Goal: Complete application form

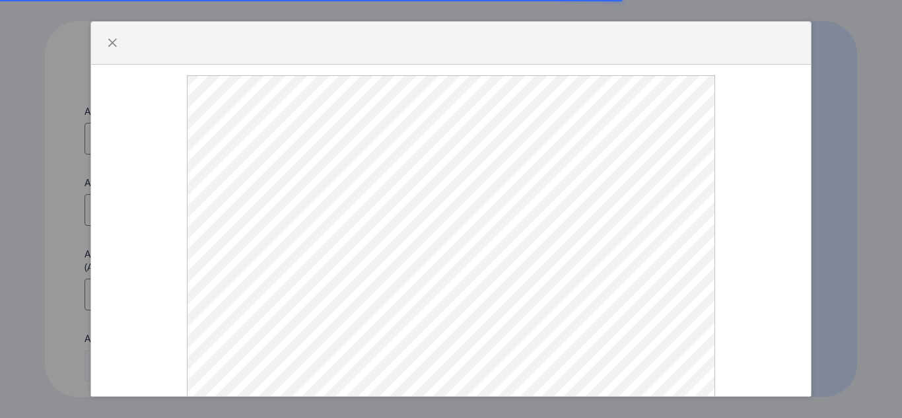
select select
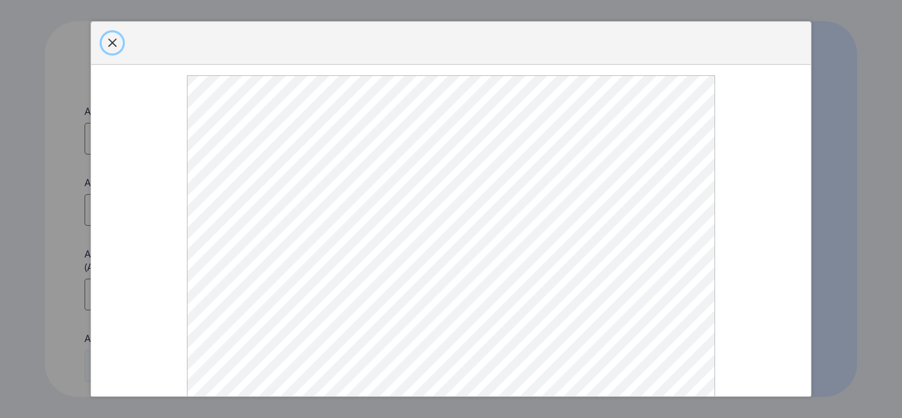
click at [115, 45] on span "button" at bounding box center [112, 43] width 11 height 11
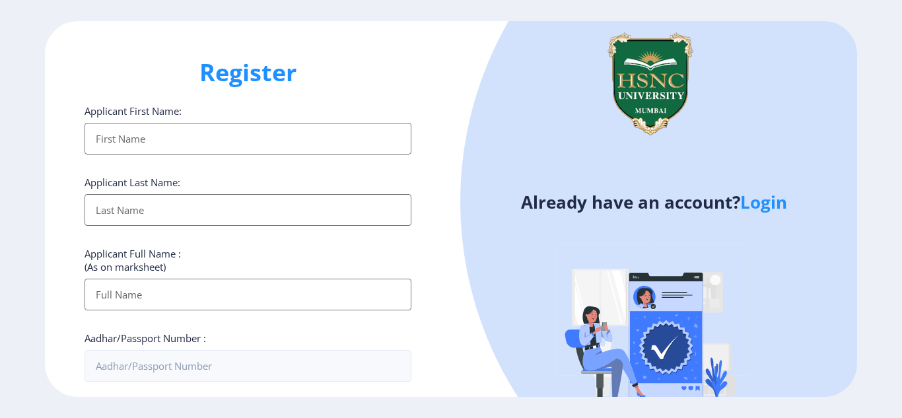
click at [214, 137] on input "Applicant First Name:" at bounding box center [247, 139] width 327 height 32
click at [764, 205] on link "Login" at bounding box center [763, 202] width 47 height 24
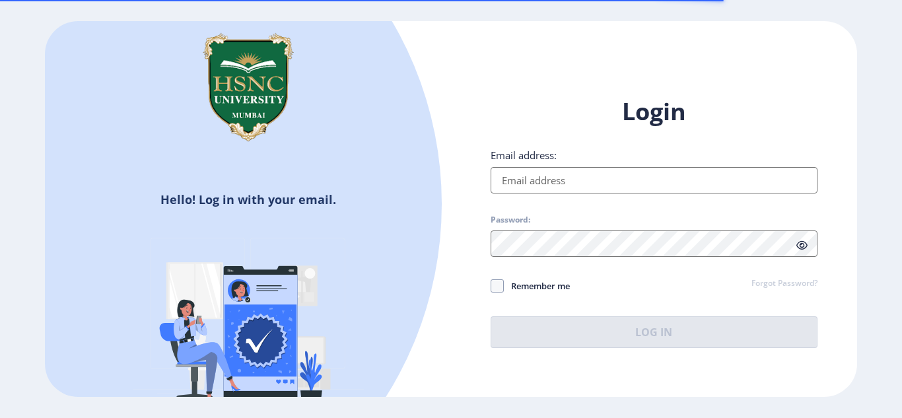
click at [581, 185] on input "Email address:" at bounding box center [653, 180] width 327 height 26
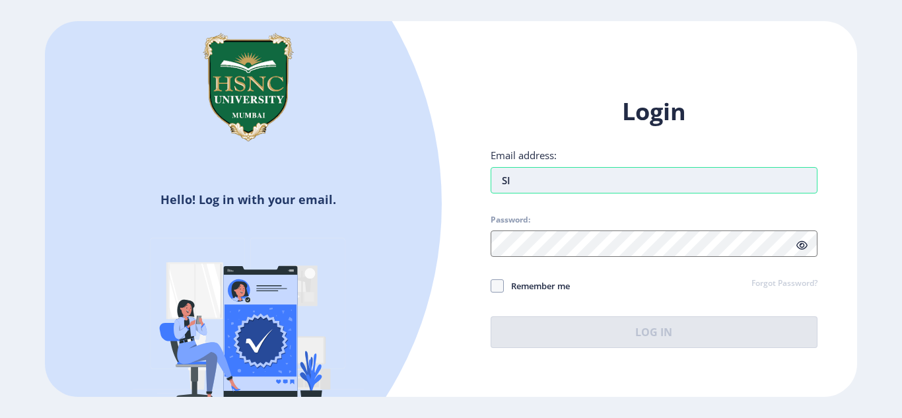
type input "S"
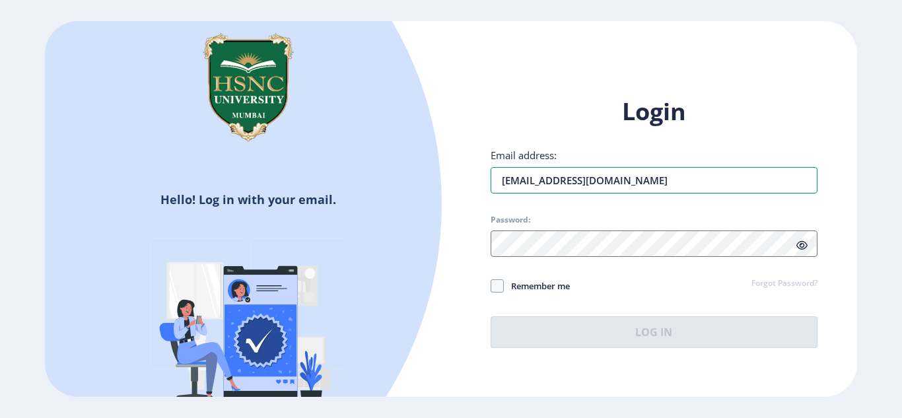
type input "[EMAIL_ADDRESS][DOMAIN_NAME]"
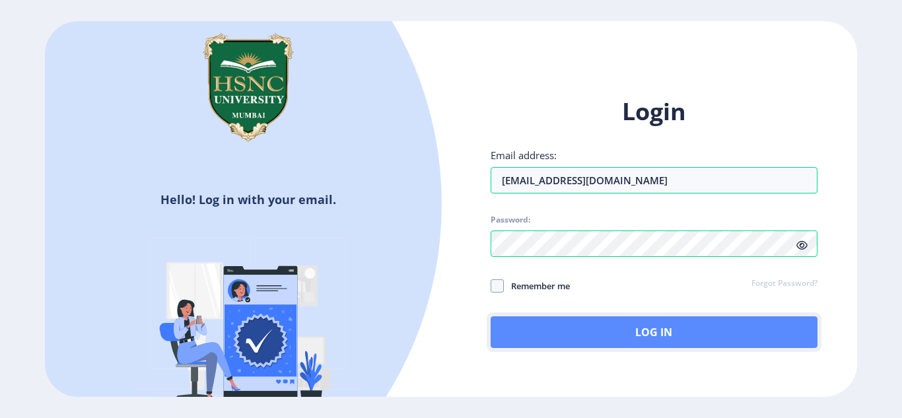
click at [593, 331] on button "Log In" at bounding box center [653, 332] width 327 height 32
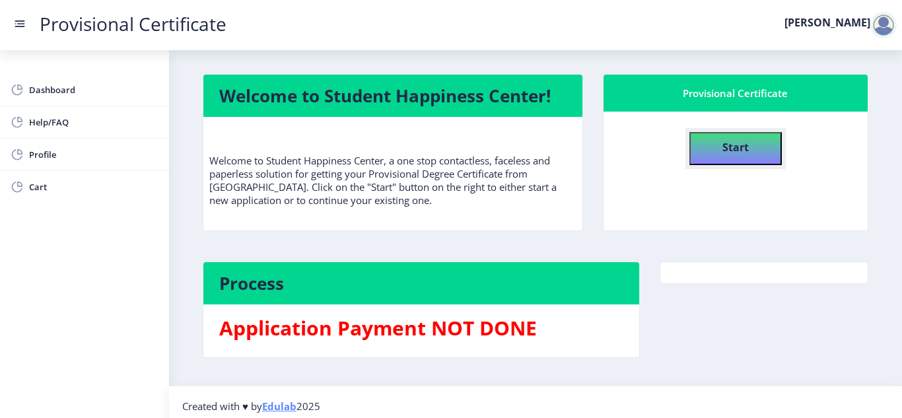
click at [723, 154] on h4 "Start" at bounding box center [735, 146] width 26 height 24
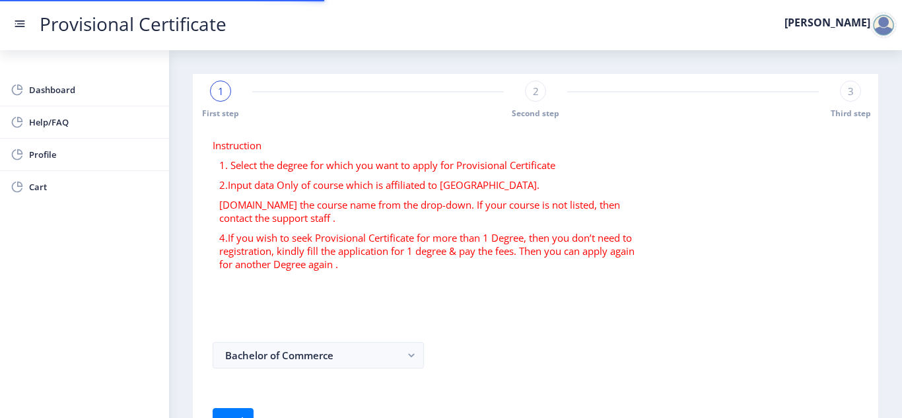
select select
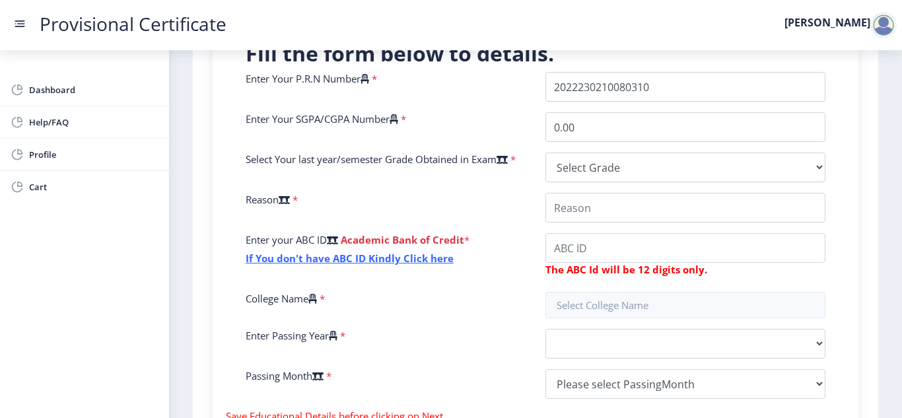
scroll to position [396, 0]
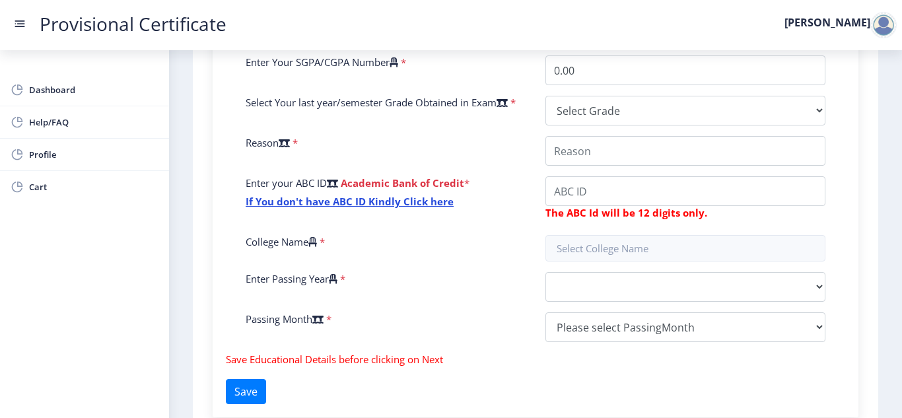
drag, startPoint x: 368, startPoint y: 202, endPoint x: 407, endPoint y: 222, distance: 44.0
click at [368, 202] on link "If You don't have ABC ID Kindly Click here" at bounding box center [350, 201] width 208 height 13
